Goal: Navigation & Orientation: Find specific page/section

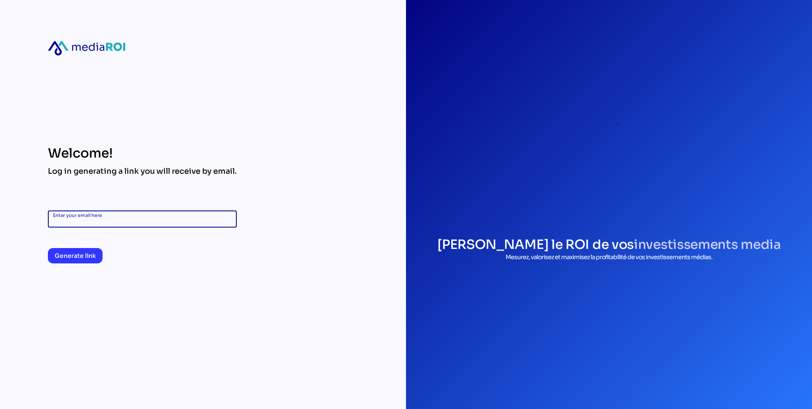
click at [76, 212] on input "Enter your email here" at bounding box center [142, 219] width 179 height 17
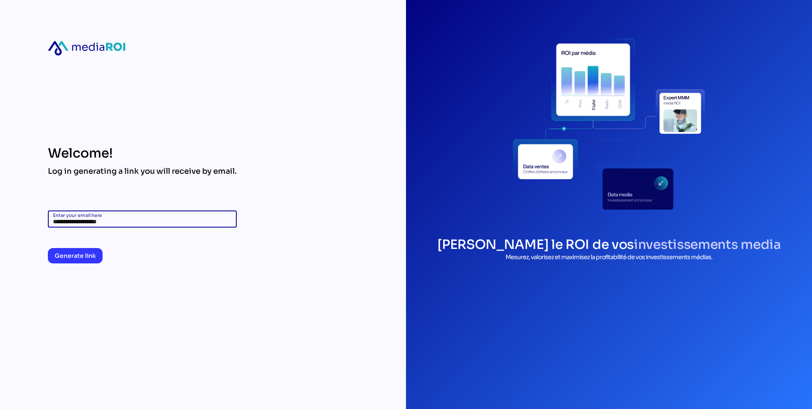
type input "**********"
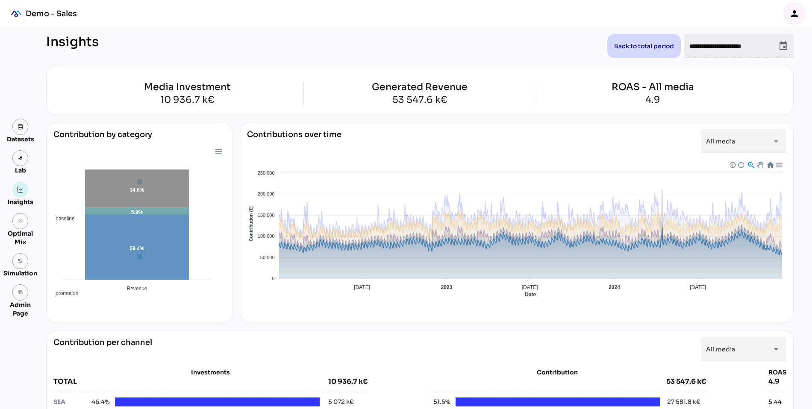
click at [269, 367] on span "Baseline" at bounding box center [256, 370] width 26 height 6
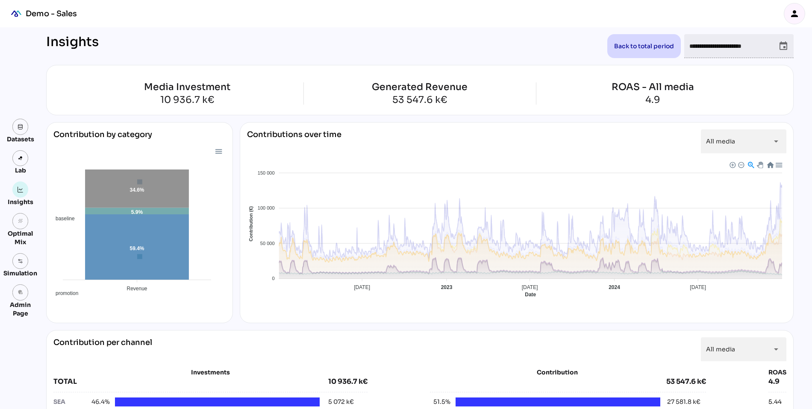
click at [269, 367] on span "Baseline" at bounding box center [256, 370] width 26 height 6
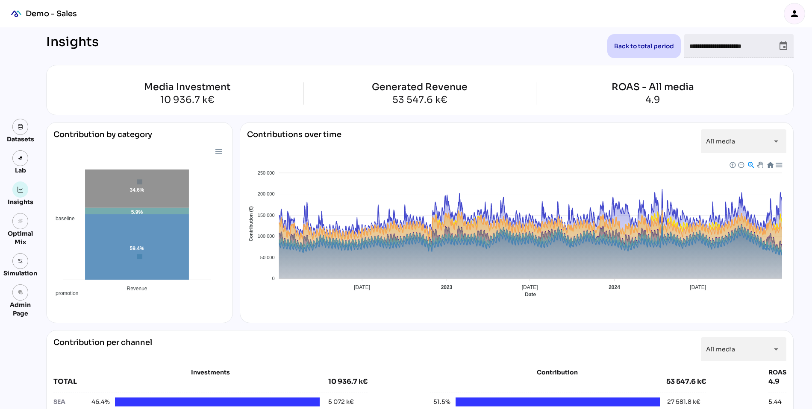
click at [794, 12] on icon "person" at bounding box center [794, 14] width 10 height 10
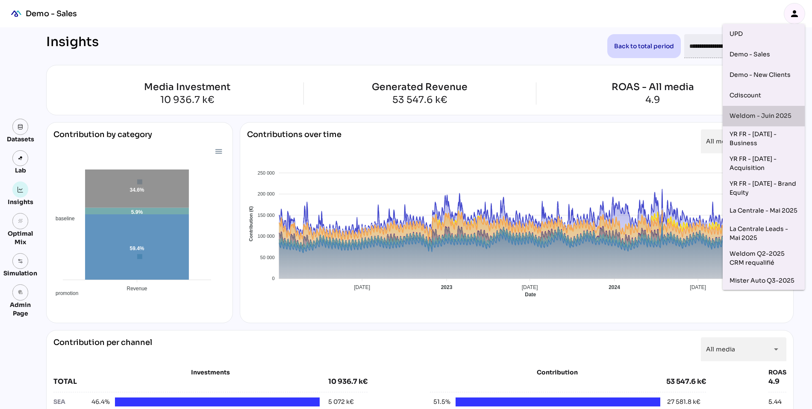
click at [755, 113] on div "Weldom - Juin 2025" at bounding box center [763, 116] width 68 height 14
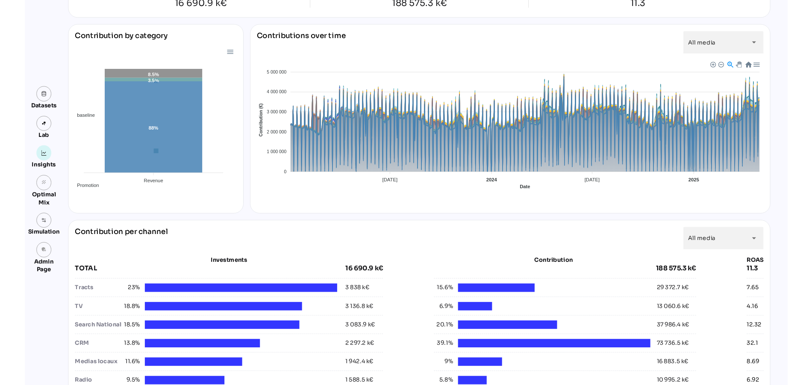
scroll to position [96, 0]
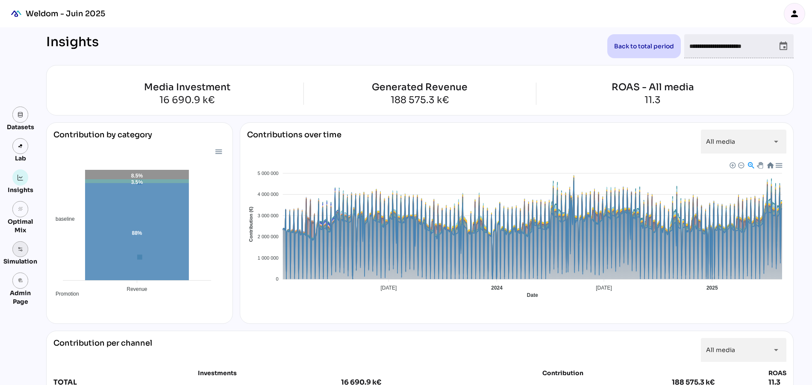
click at [18, 253] on link at bounding box center [20, 249] width 16 height 16
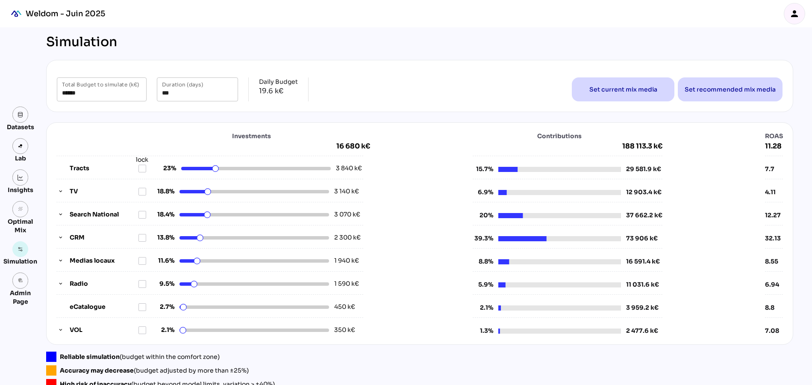
scroll to position [9, 0]
